Goal: Task Accomplishment & Management: Manage account settings

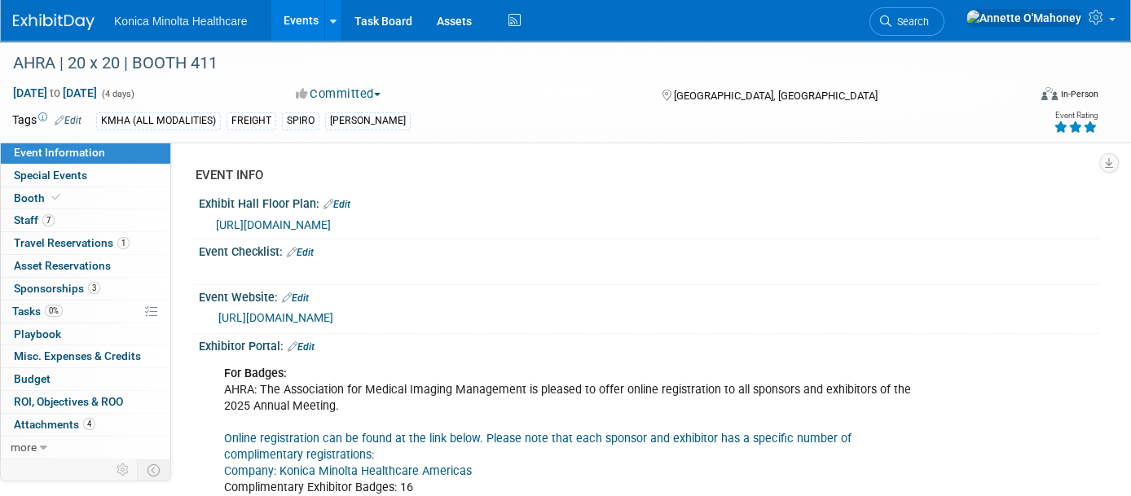
click at [289, 4] on link "Events" at bounding box center [300, 20] width 59 height 41
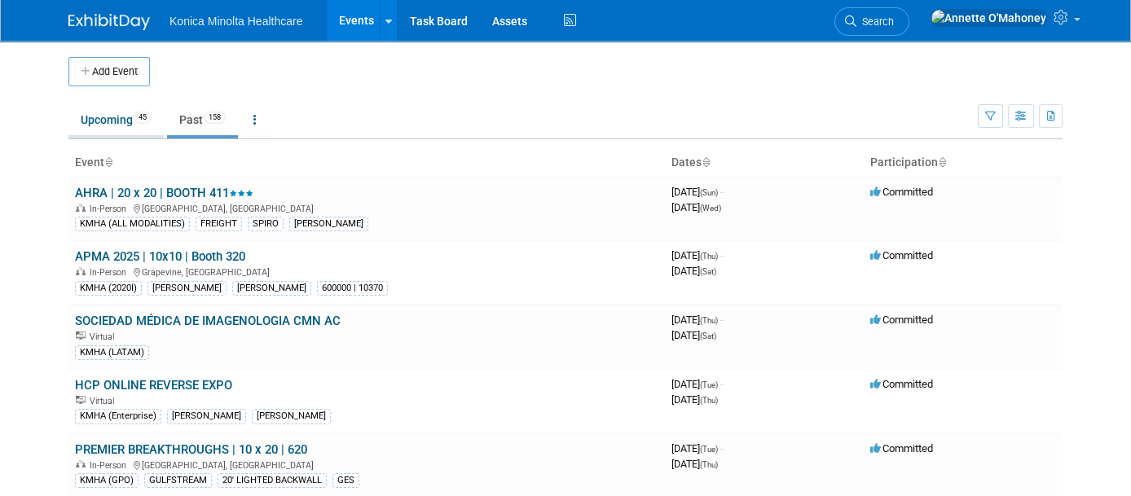
click at [99, 112] on link "Upcoming 45" at bounding box center [115, 119] width 95 height 31
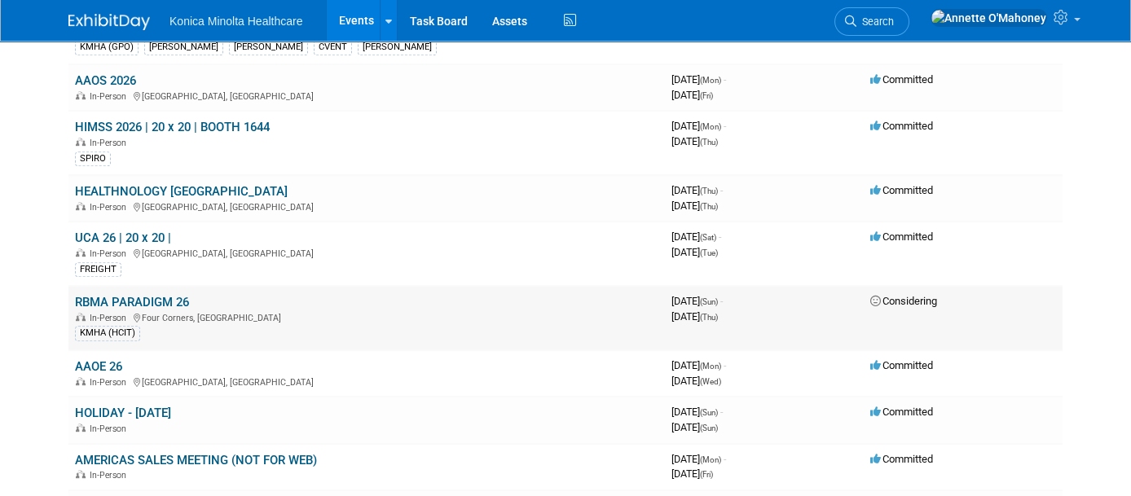
scroll to position [1834, 0]
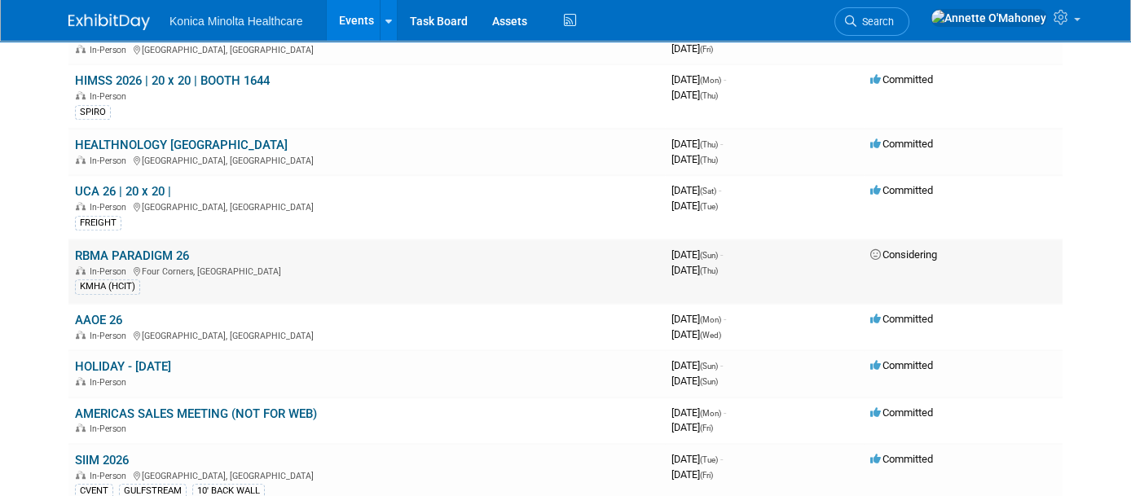
click at [132, 249] on link "RBMA PARADIGM 26" at bounding box center [132, 256] width 114 height 15
click at [149, 249] on link "RBMA PARADIGM 26" at bounding box center [132, 256] width 114 height 15
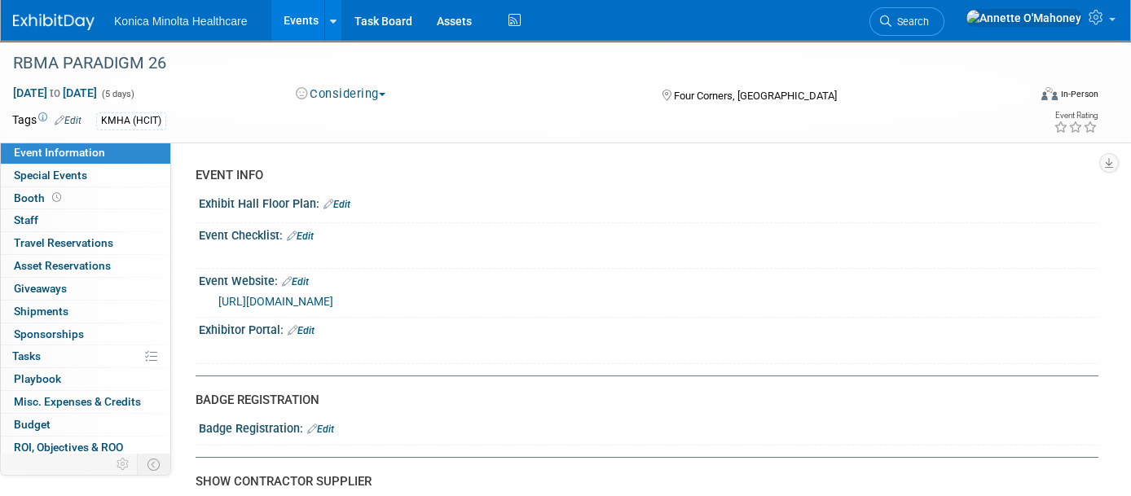
click at [333, 295] on link "[URL][DOMAIN_NAME]" at bounding box center [275, 301] width 115 height 13
click at [181, 61] on div "RBMA PARADIGM 26" at bounding box center [506, 63] width 998 height 29
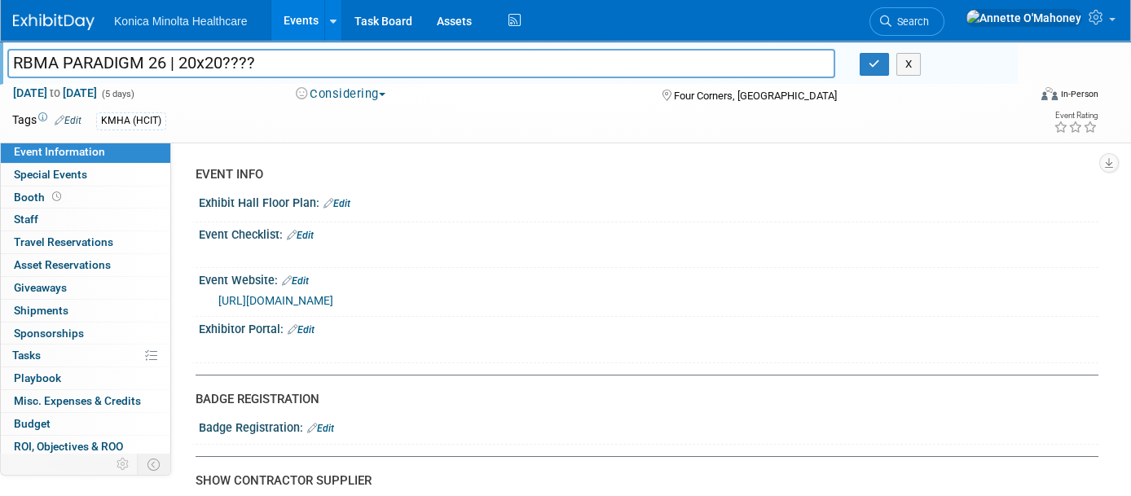
type input "RBMA PARADIGM 26 | 20x20????"
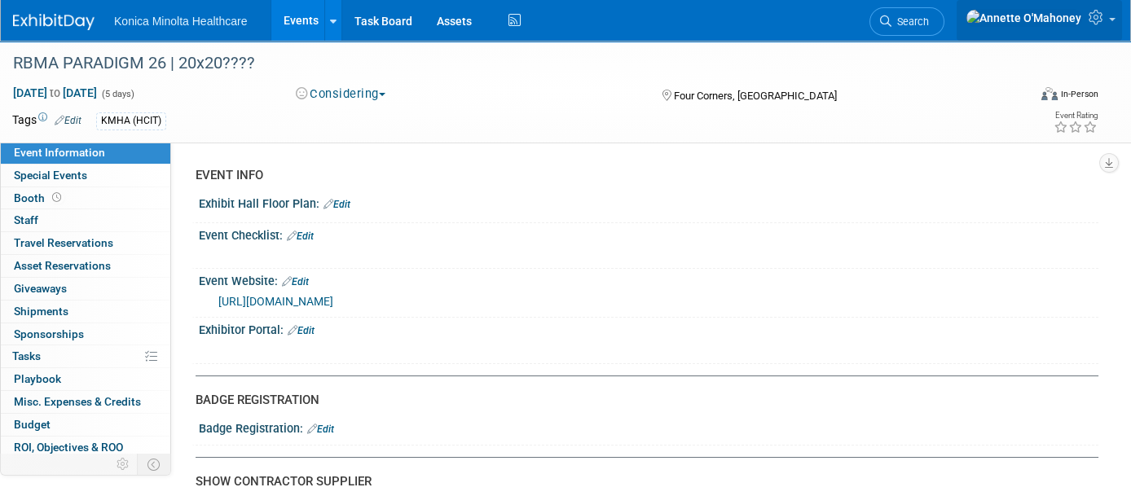
click at [1112, 17] on link at bounding box center [1039, 20] width 165 height 41
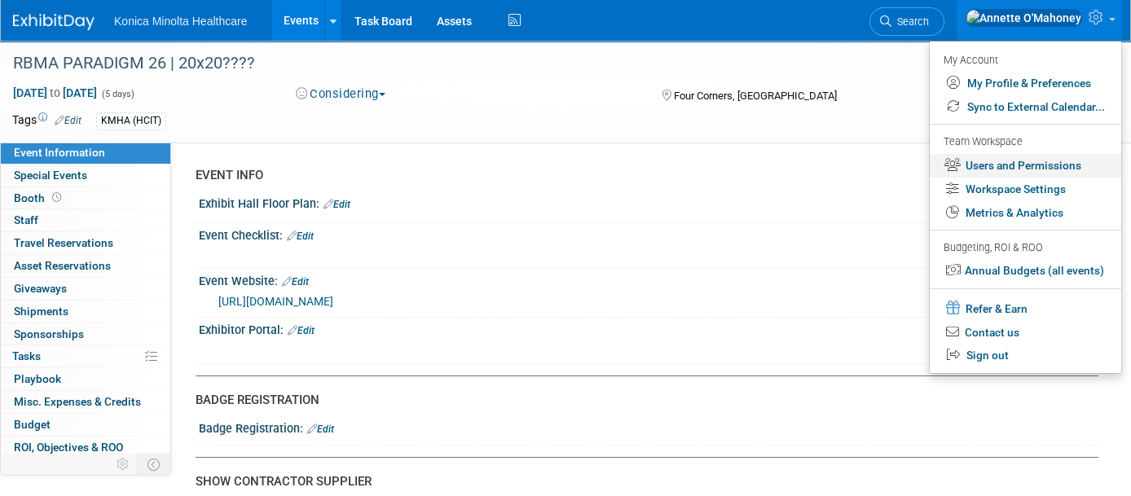
click at [1053, 158] on link "Users and Permissions" at bounding box center [1026, 166] width 192 height 24
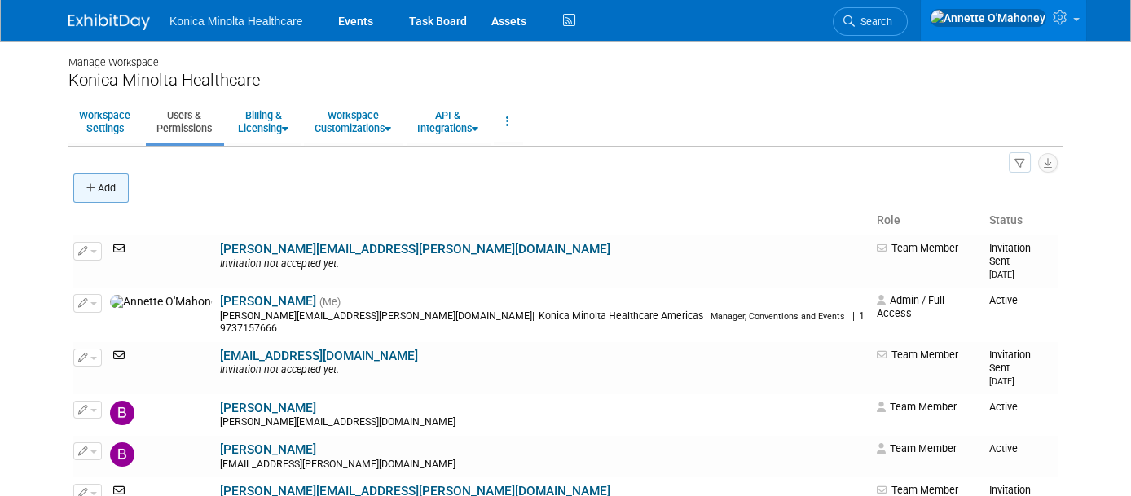
click at [99, 178] on button "Add" at bounding box center [100, 188] width 55 height 29
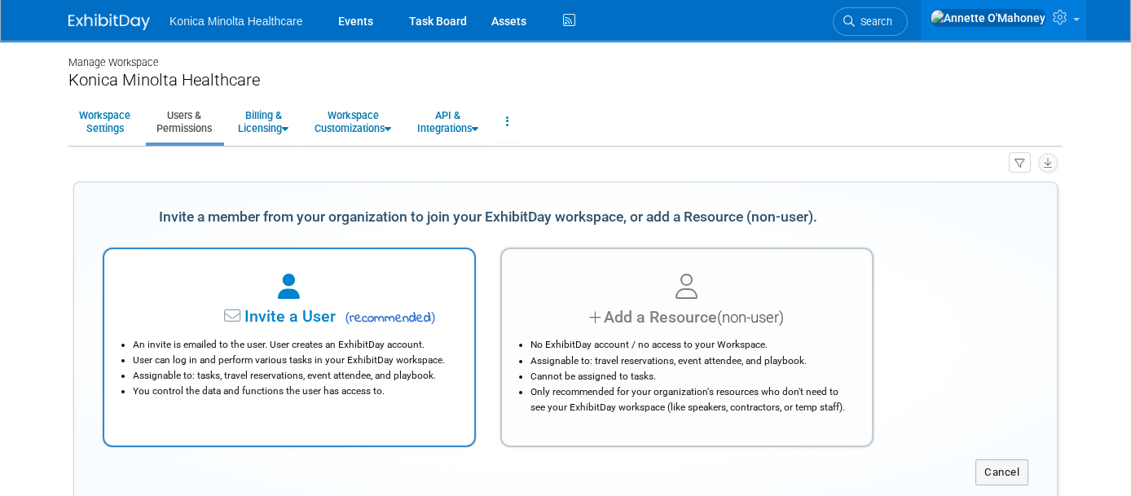
click at [363, 280] on div at bounding box center [289, 288] width 329 height 36
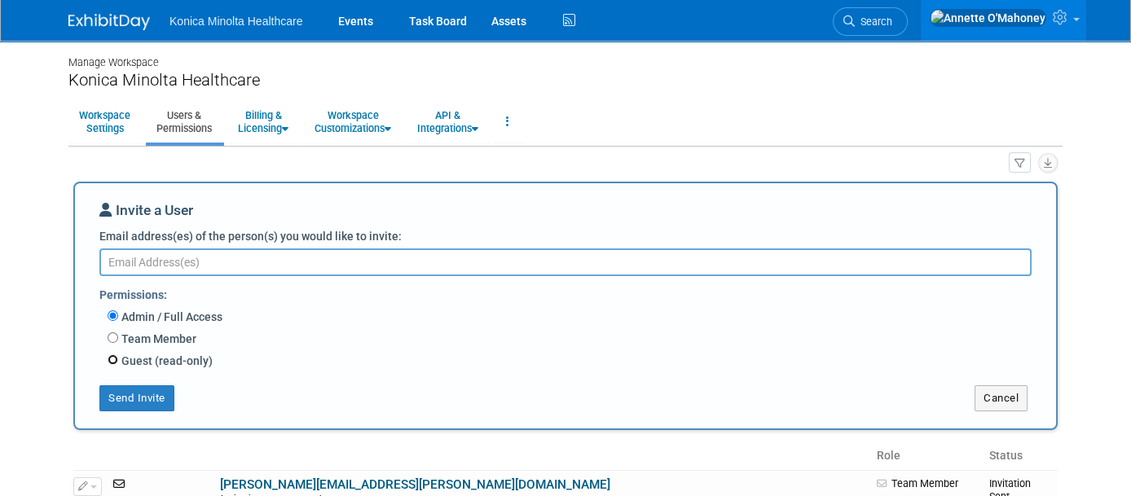
click at [108, 356] on input "Guest (read-only)" at bounding box center [113, 360] width 11 height 11
radio input "true"
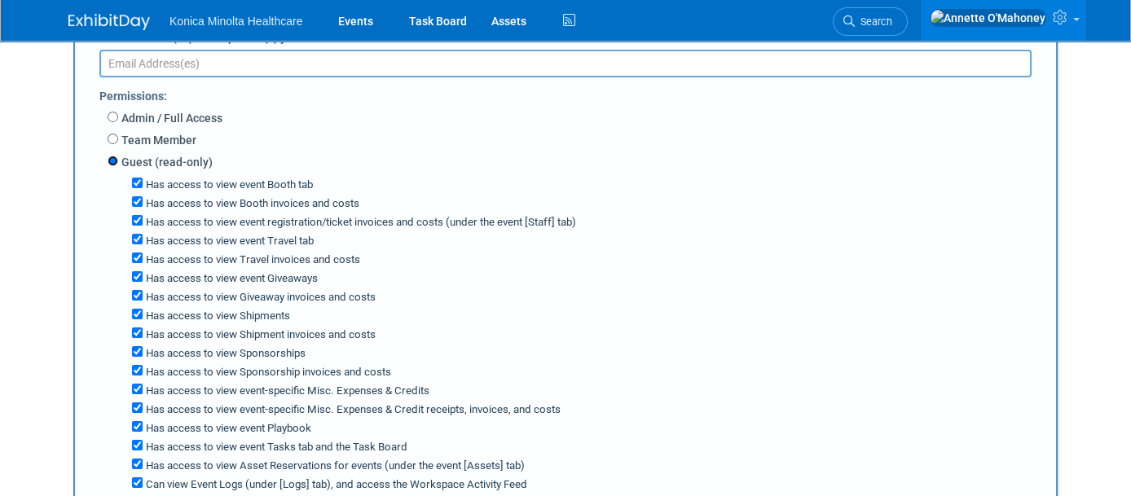
scroll to position [204, 0]
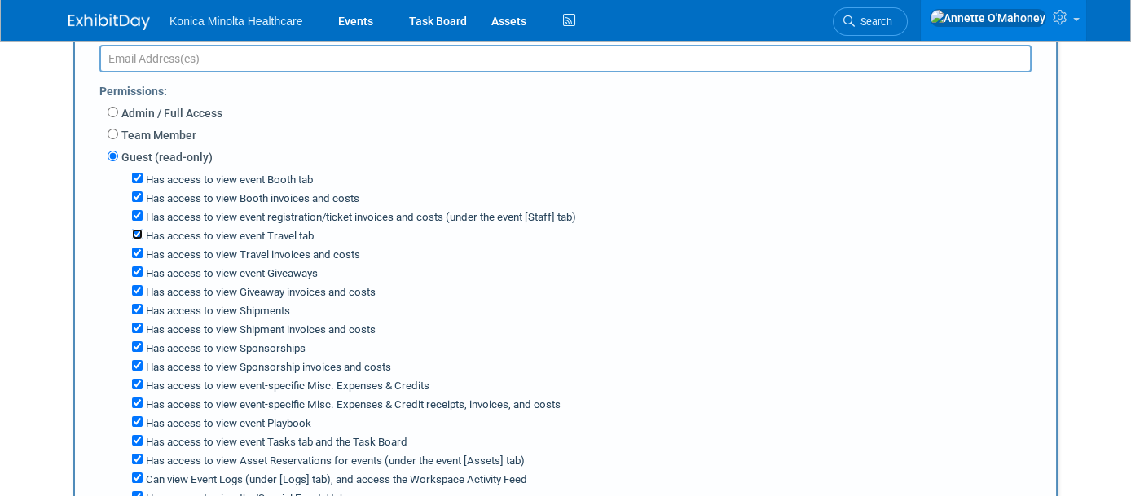
click at [132, 232] on input "Has access to view event Travel tab" at bounding box center [137, 234] width 11 height 11
checkbox input "false"
click at [132, 232] on input "Has access to view event Travel tab" at bounding box center [137, 234] width 11 height 11
click at [132, 231] on input "Has access to view event Travel tab" at bounding box center [137, 234] width 11 height 11
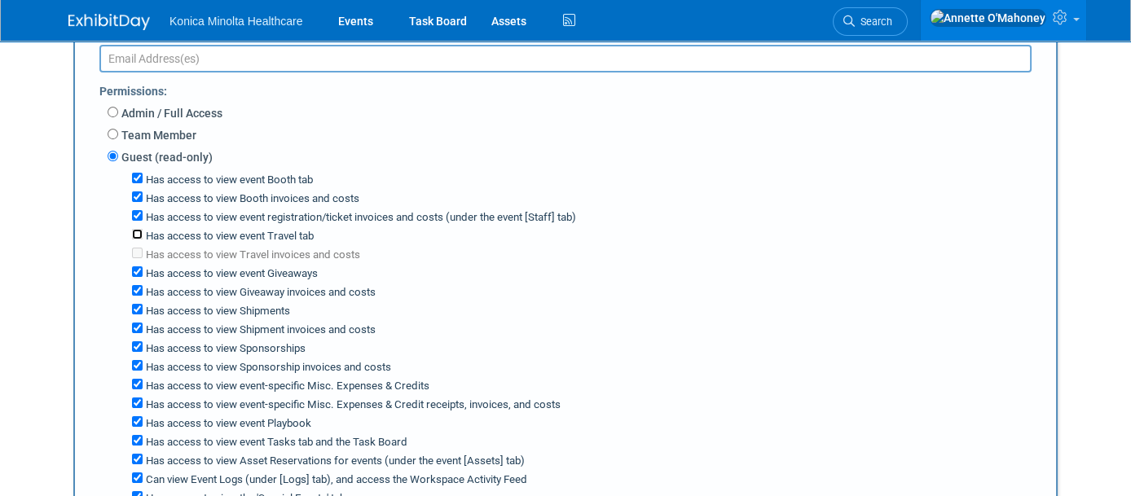
click at [132, 231] on input "Has access to view event Travel tab" at bounding box center [137, 234] width 11 height 11
checkbox input "true"
click at [132, 248] on input "Has access to view Travel invoices and costs" at bounding box center [137, 253] width 11 height 11
checkbox input "true"
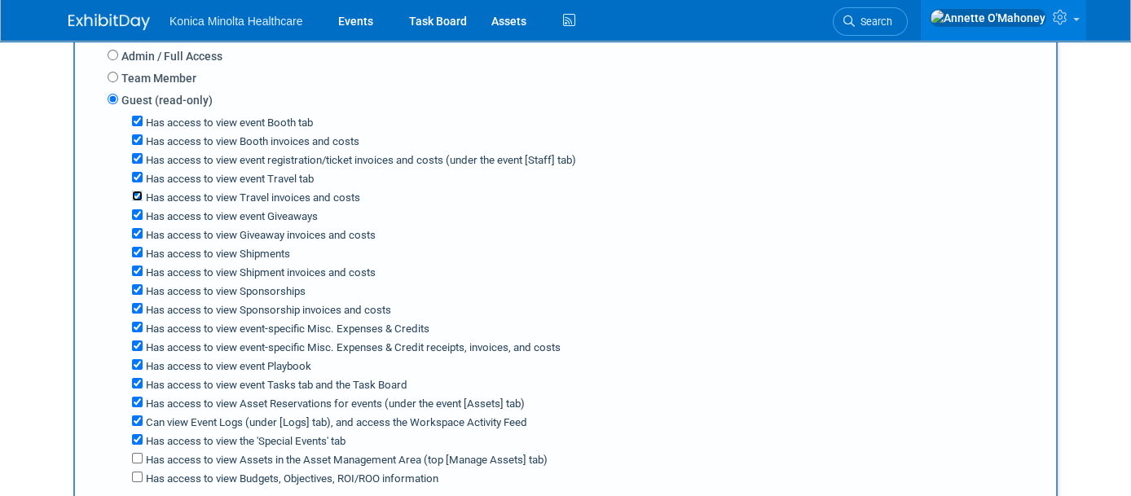
scroll to position [306, 0]
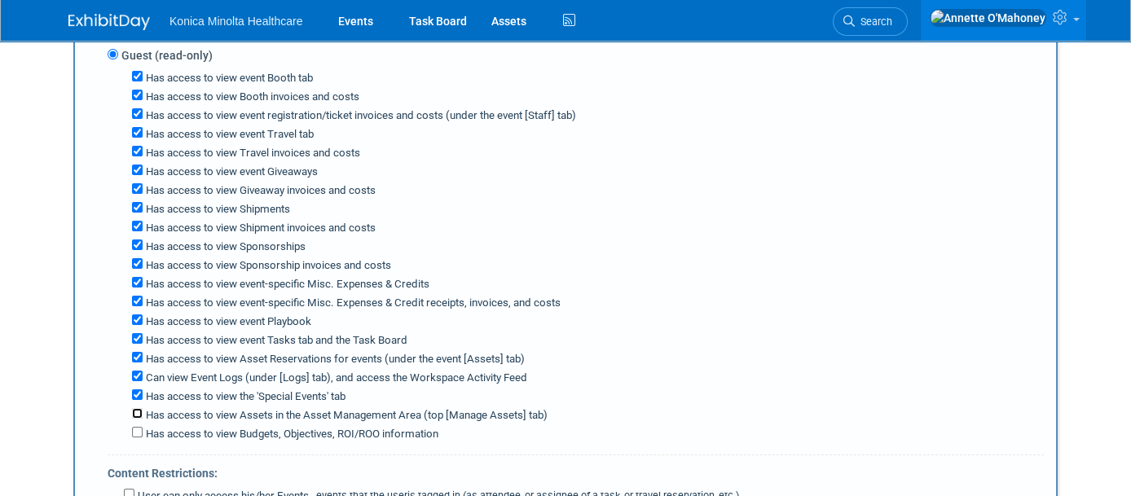
click at [132, 408] on input "Has access to view Assets in the Asset Management Area (top [Manage Assets] tab)" at bounding box center [137, 413] width 11 height 11
checkbox input "true"
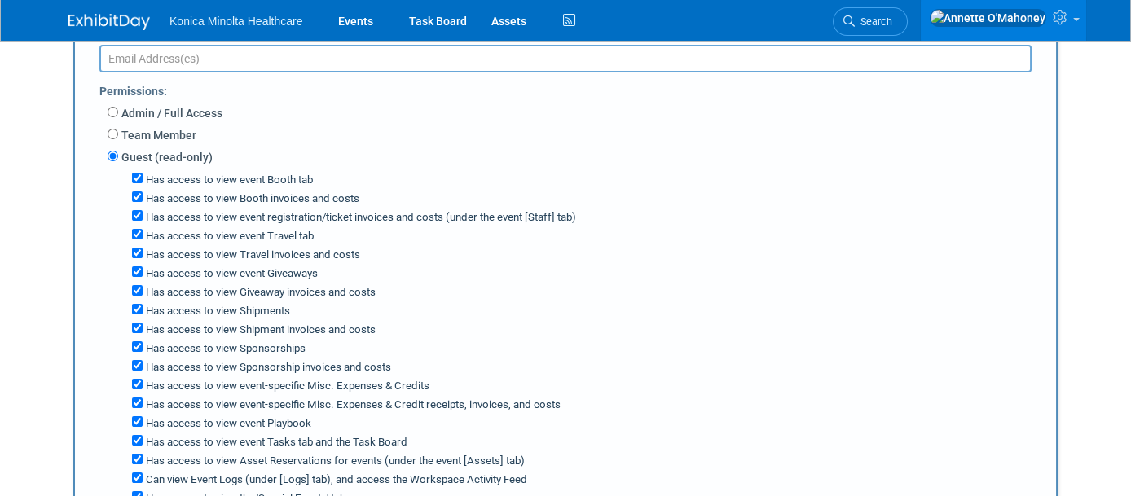
scroll to position [0, 0]
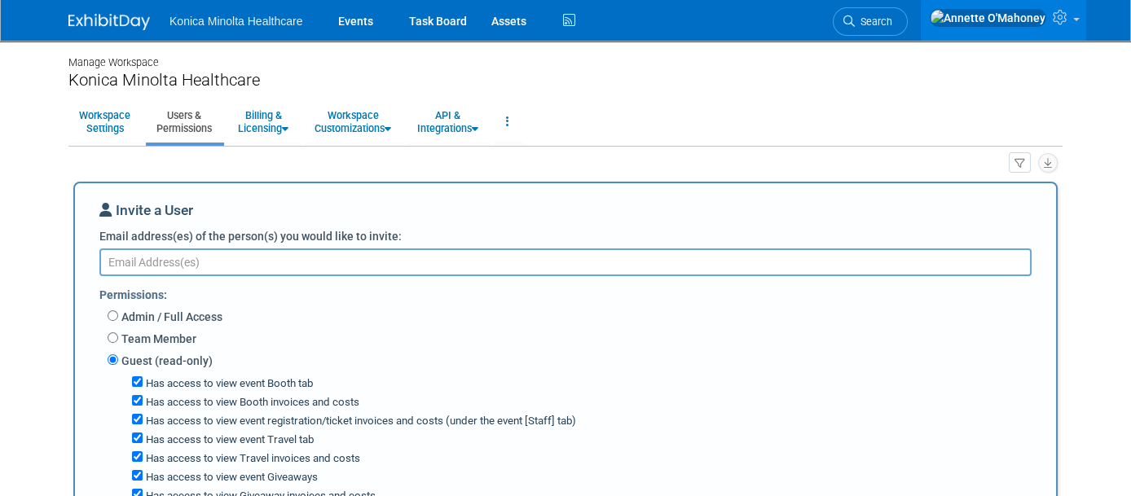
click at [249, 271] on textarea "Email address(es) of the person(s) you would like to invite:" at bounding box center [565, 263] width 932 height 28
click at [289, 254] on textarea "Email address(es) of the person(s) you would like to invite:" at bounding box center [565, 263] width 932 height 28
paste textarea "CMattran@thisisspiro.com"
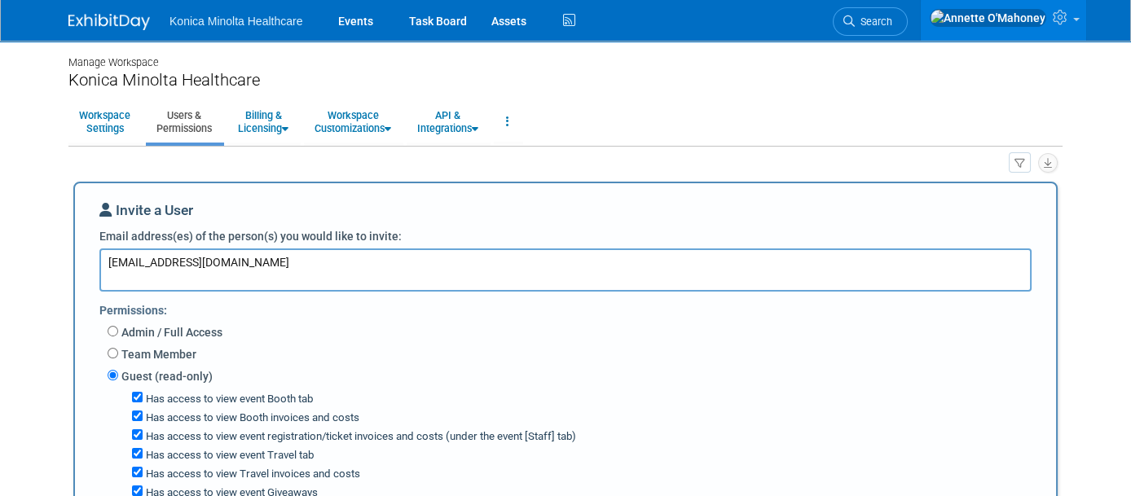
click at [209, 275] on textarea "CMattran@thisisspiro.com" at bounding box center [565, 270] width 932 height 43
paste textarea "edahle@thisisspiro.com"
type textarea "CMattran@thisisspiro.com edahle@thisisspiro.com"
click at [483, 339] on div "Admin / Full Access" at bounding box center [576, 334] width 937 height 22
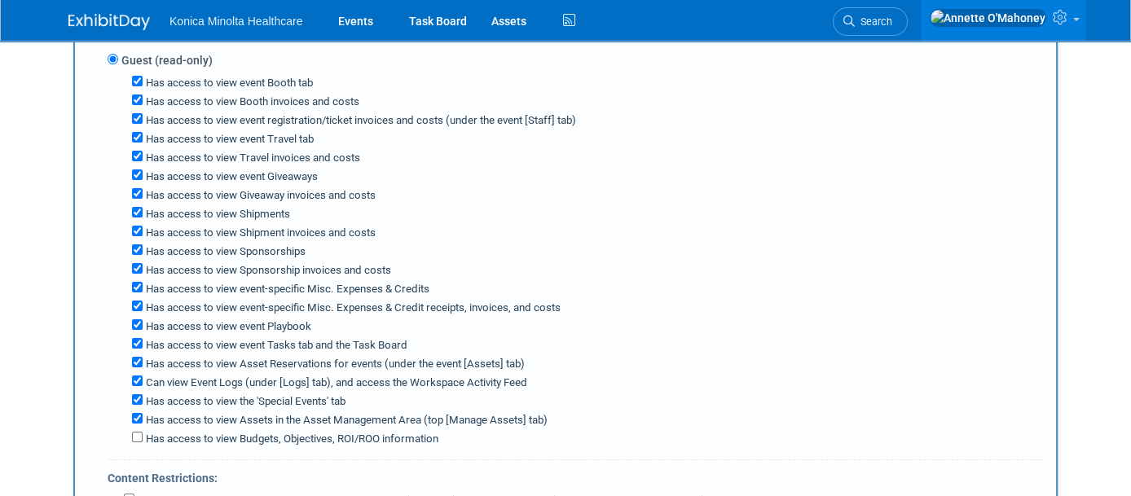
scroll to position [611, 0]
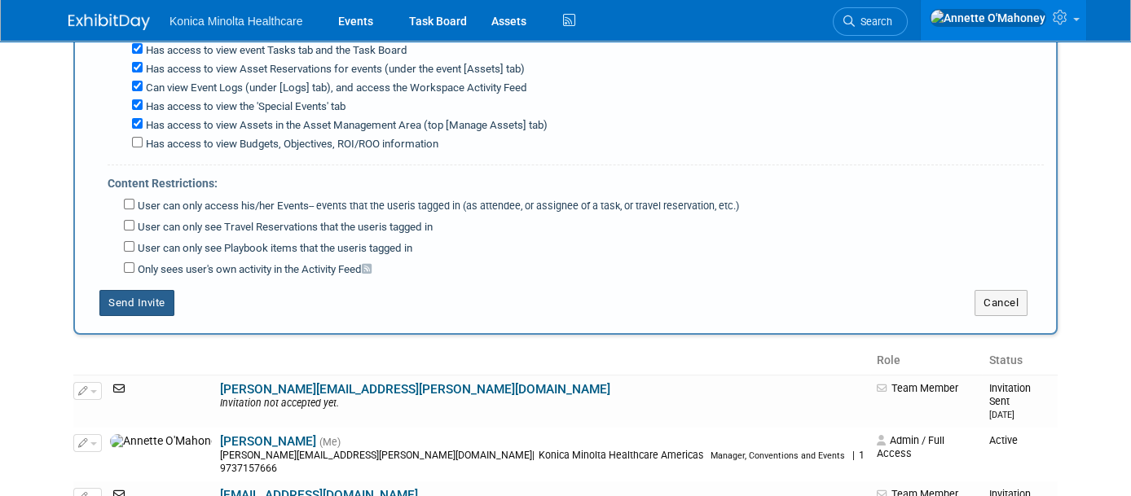
click at [126, 295] on button "Send Invite" at bounding box center [136, 303] width 75 height 26
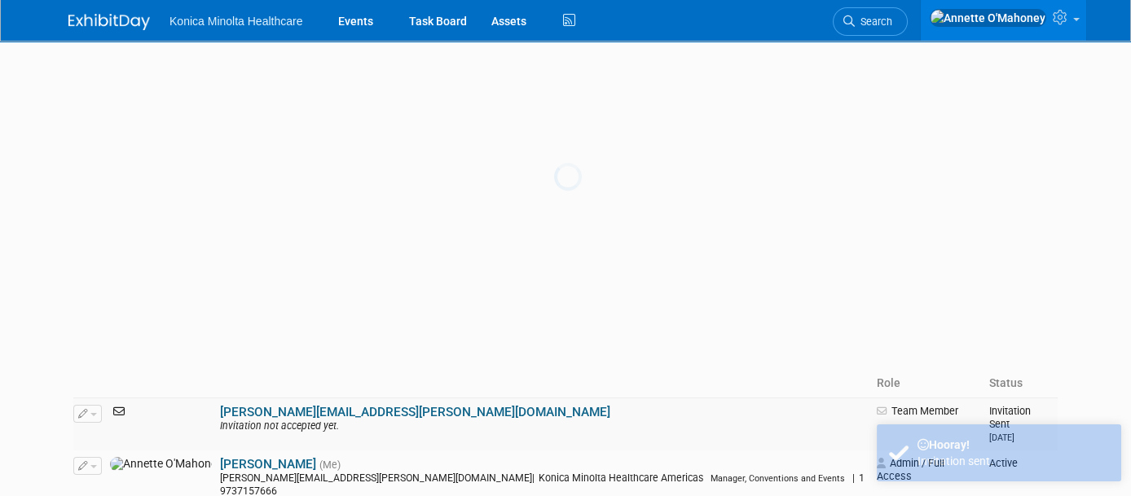
scroll to position [0, 0]
